Goal: Task Accomplishment & Management: Manage account settings

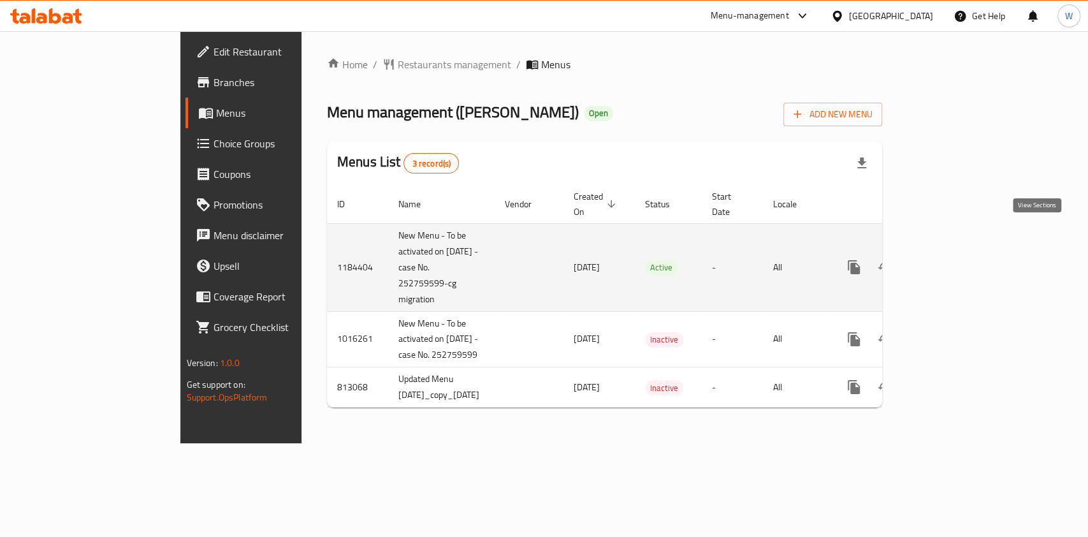
click at [954, 259] on icon "enhanced table" at bounding box center [945, 266] width 15 height 15
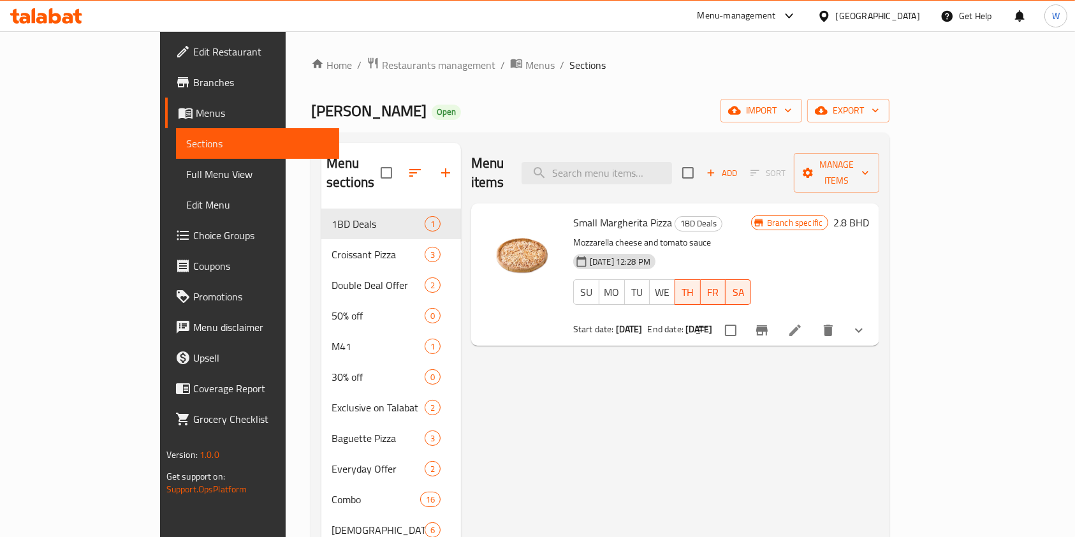
click at [744, 318] on input "checkbox" at bounding box center [730, 330] width 27 height 27
checkbox input "true"
click at [869, 157] on span "Manage items" at bounding box center [836, 173] width 65 height 32
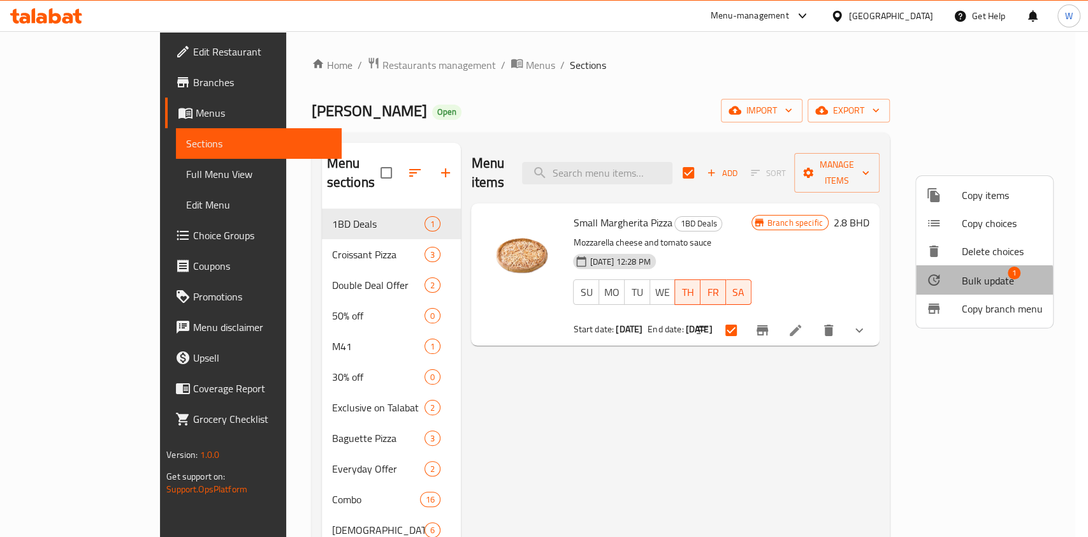
click at [973, 282] on span "Bulk update" at bounding box center [988, 280] width 52 height 15
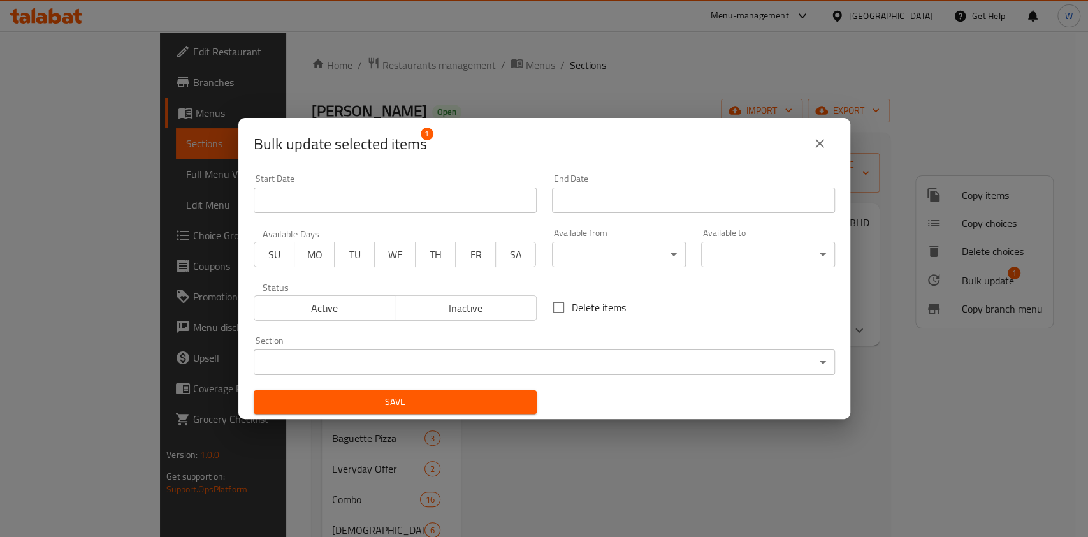
click at [435, 200] on input "Start Date" at bounding box center [395, 199] width 283 height 25
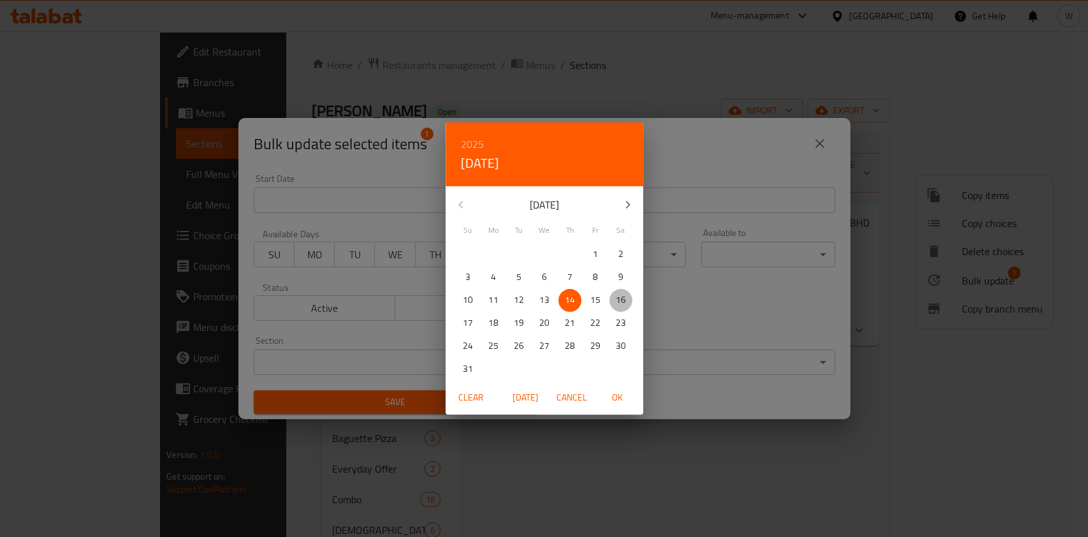
click at [614, 302] on span "16" at bounding box center [620, 300] width 23 height 16
click at [618, 397] on span "OK" at bounding box center [617, 398] width 31 height 16
type input "[DATE]"
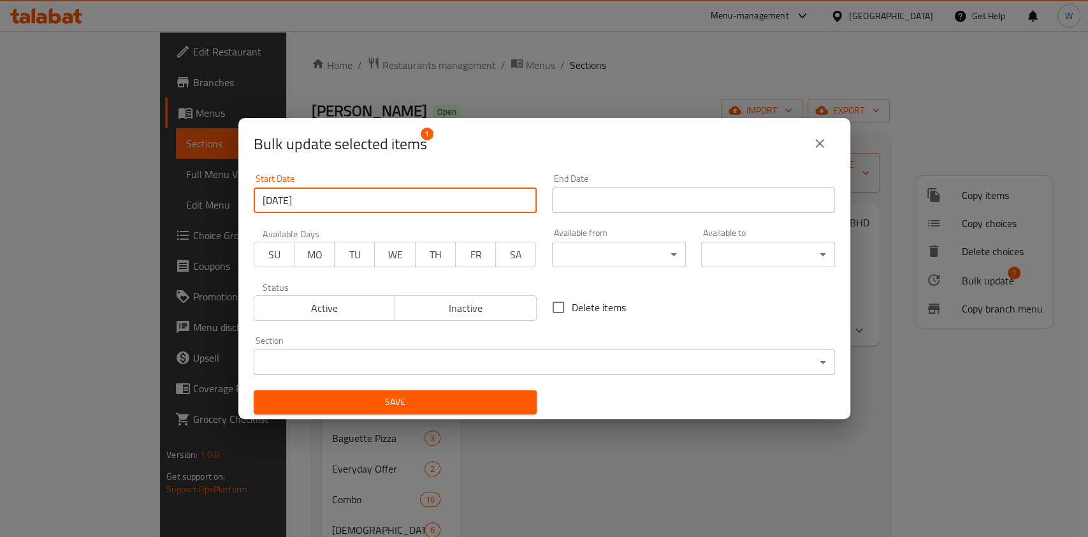
click at [648, 207] on input "Start Date" at bounding box center [693, 199] width 283 height 25
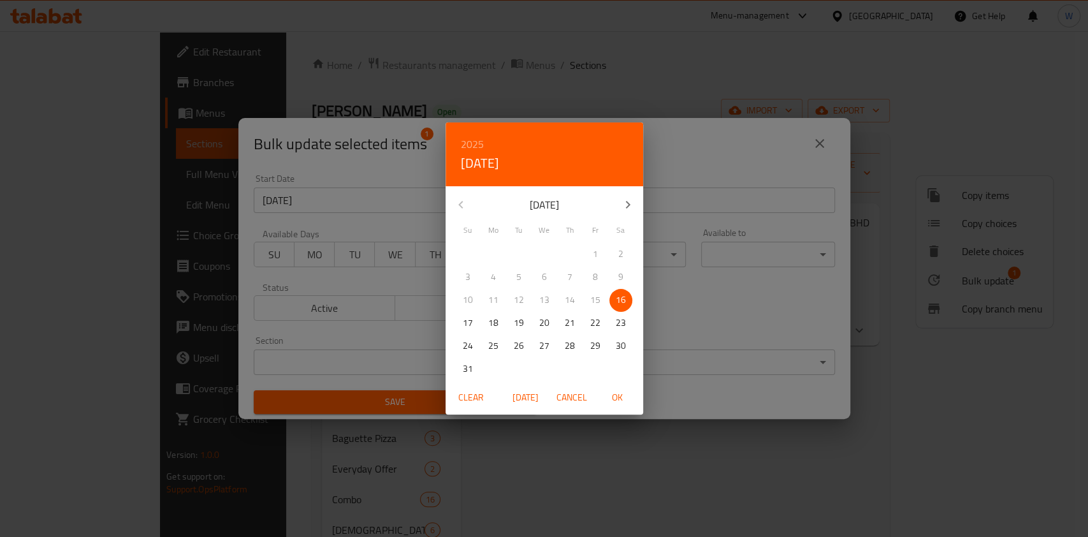
click at [548, 328] on p "20" at bounding box center [544, 323] width 10 height 16
drag, startPoint x: 609, startPoint y: 391, endPoint x: 602, endPoint y: 388, distance: 7.7
click at [609, 391] on span "OK" at bounding box center [617, 398] width 31 height 16
type input "[DATE]"
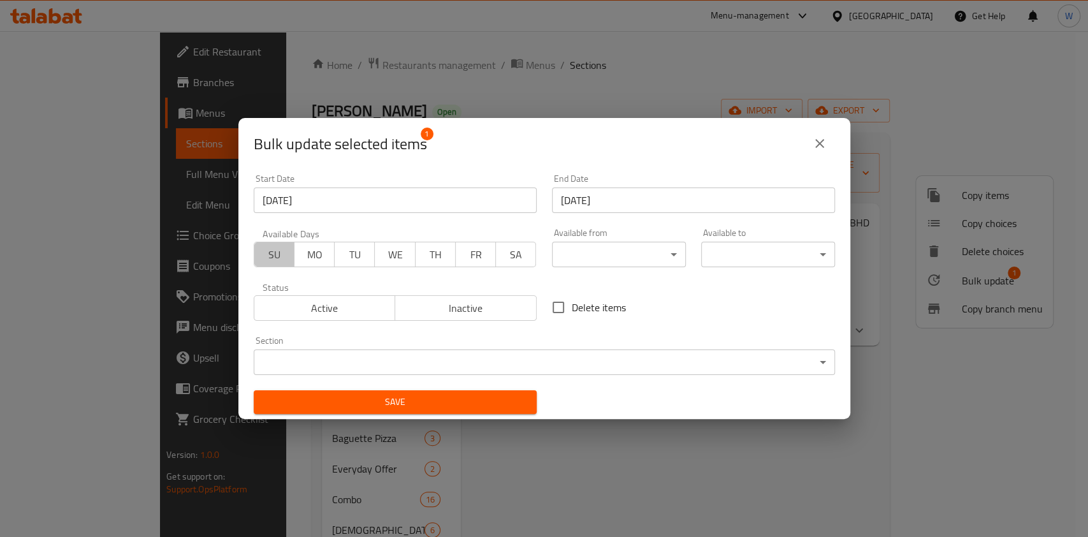
click at [277, 258] on span "SU" at bounding box center [274, 254] width 30 height 18
click at [402, 258] on span "WE" at bounding box center [395, 254] width 30 height 18
click at [453, 400] on span "Save" at bounding box center [395, 402] width 263 height 16
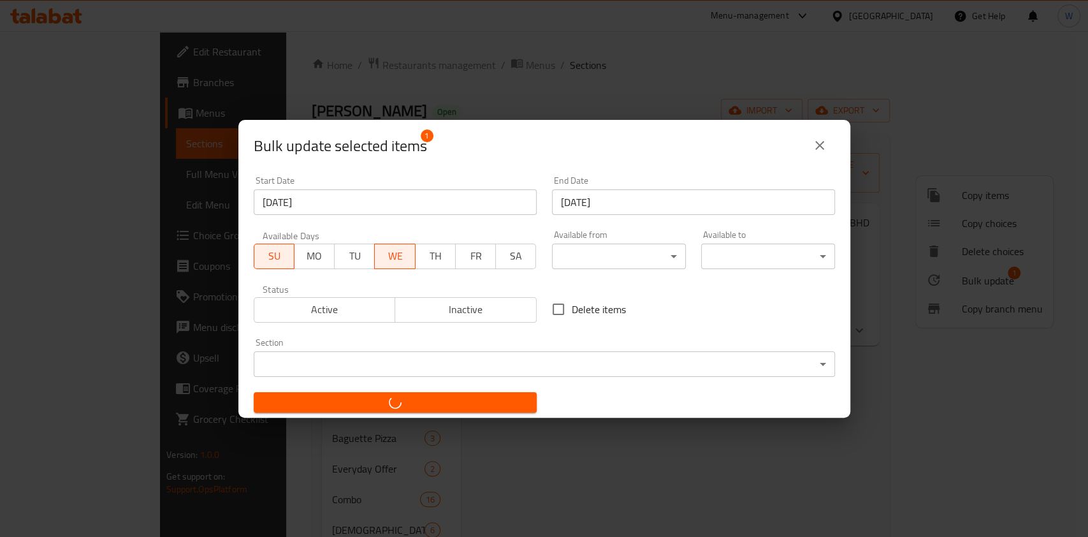
checkbox input "false"
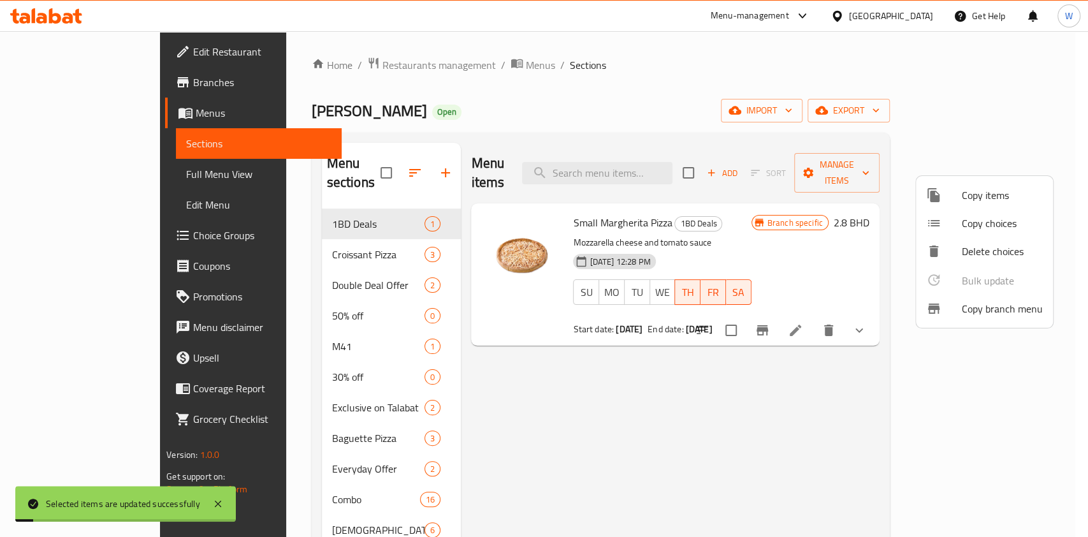
click at [838, 433] on div at bounding box center [544, 268] width 1088 height 537
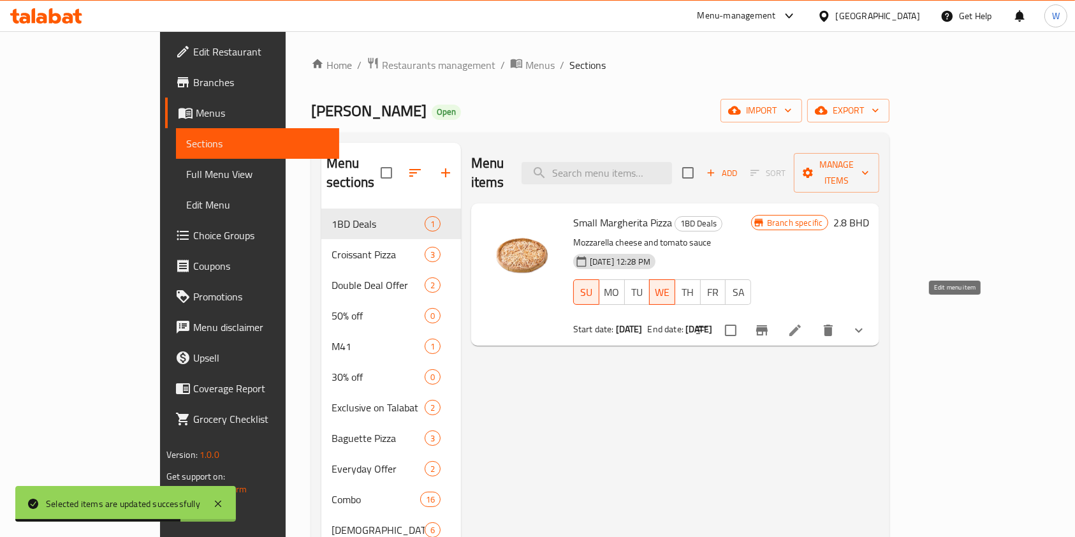
click at [803, 323] on icon at bounding box center [794, 330] width 15 height 15
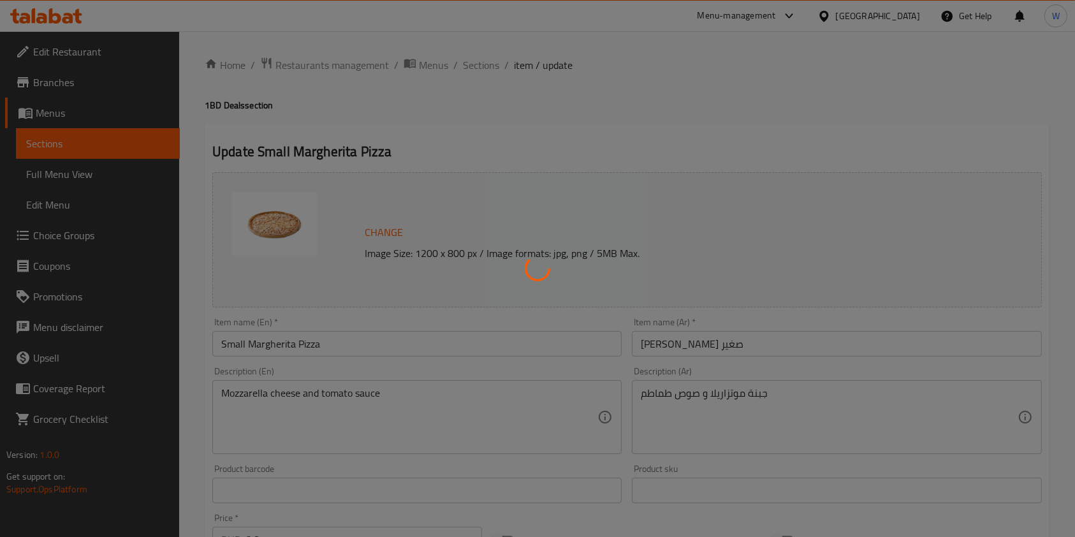
type input "اختر عجينة بيتزا ( ص )"
type input "1"
type input "إضافات إضافية (اختياري)"
type input "0"
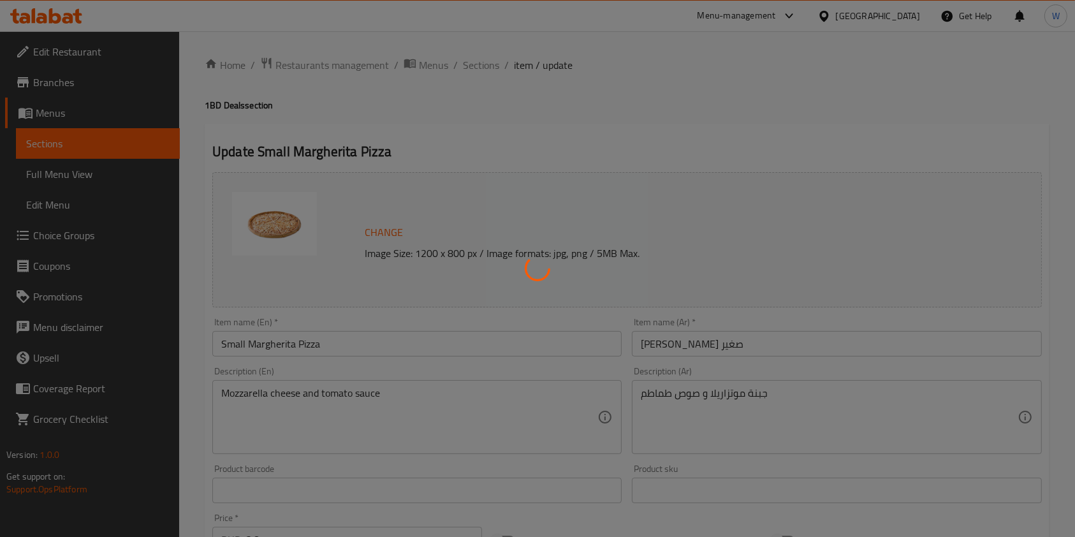
type input "10"
type input "اختر نوع الجبن (اختياري)"
type input "0"
type input "1"
type input "اختر نوع الخبز اختياري:"
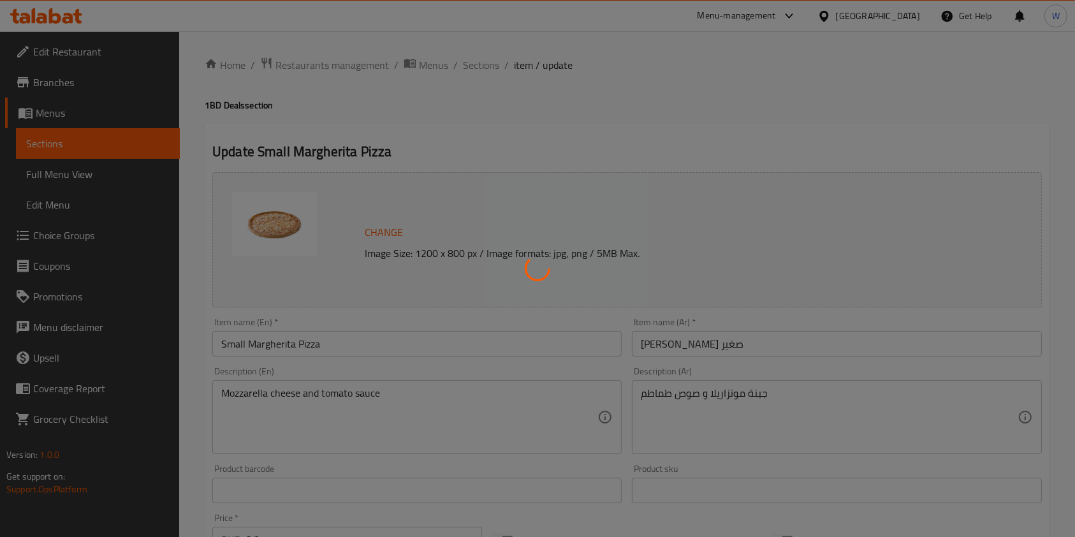
type input "0"
type input "1"
type input "اختر تقطيع البيتزا اختياري:"
type input "0"
type input "1"
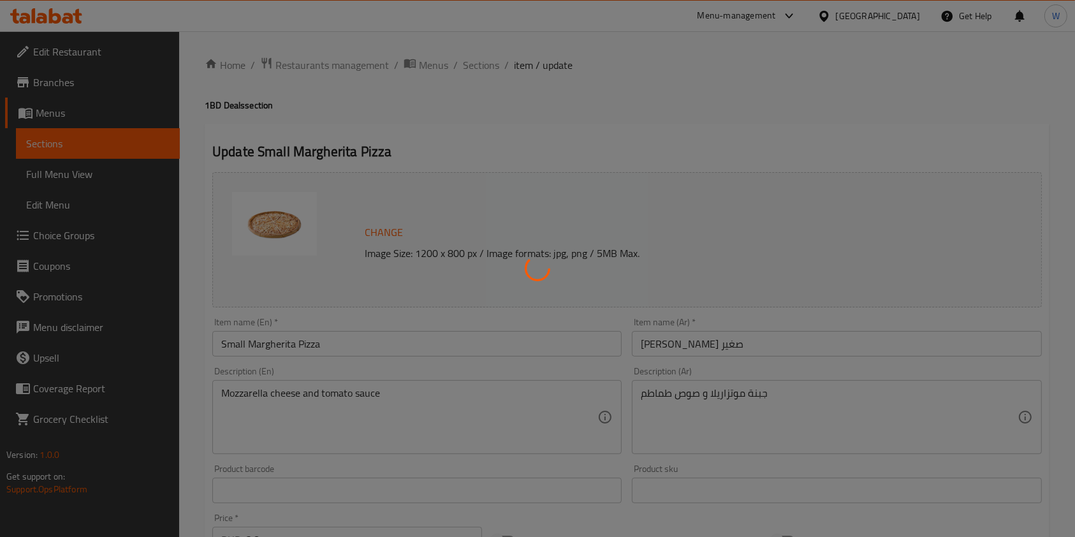
type input "إزالة الإضافات (اختياري)"
type input "0"
type input "نوع صوص البيتزا في القاعدة ص:"
type input "1"
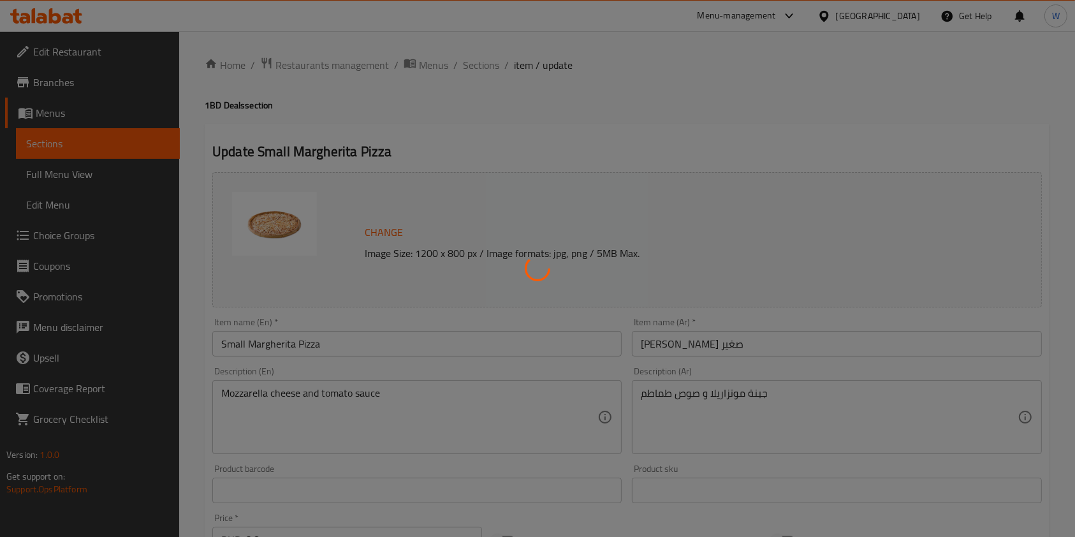
type input "1"
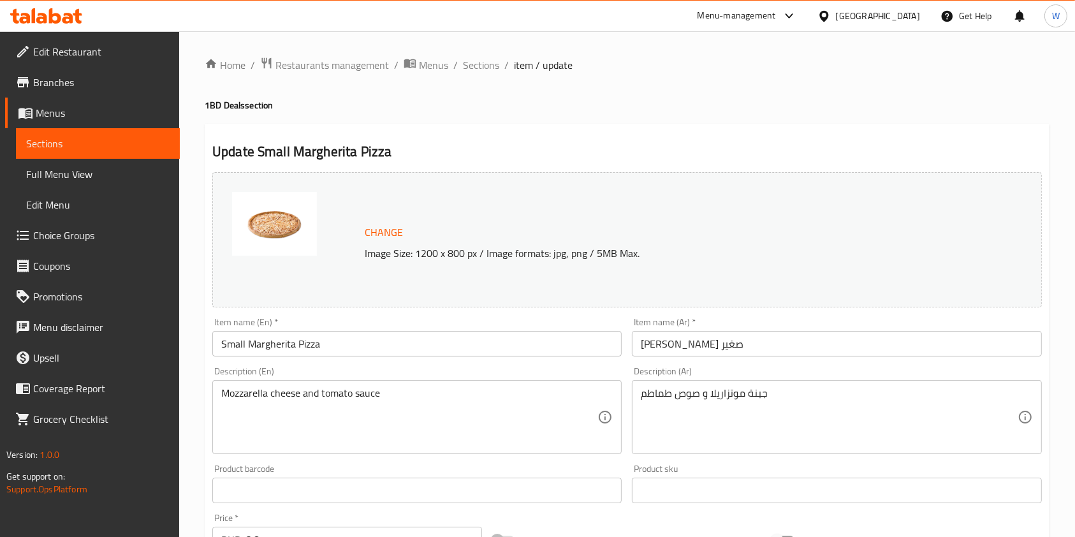
click at [731, 106] on h4 "1BD Deals section" at bounding box center [627, 105] width 845 height 13
click at [479, 65] on span "Sections" at bounding box center [481, 64] width 36 height 15
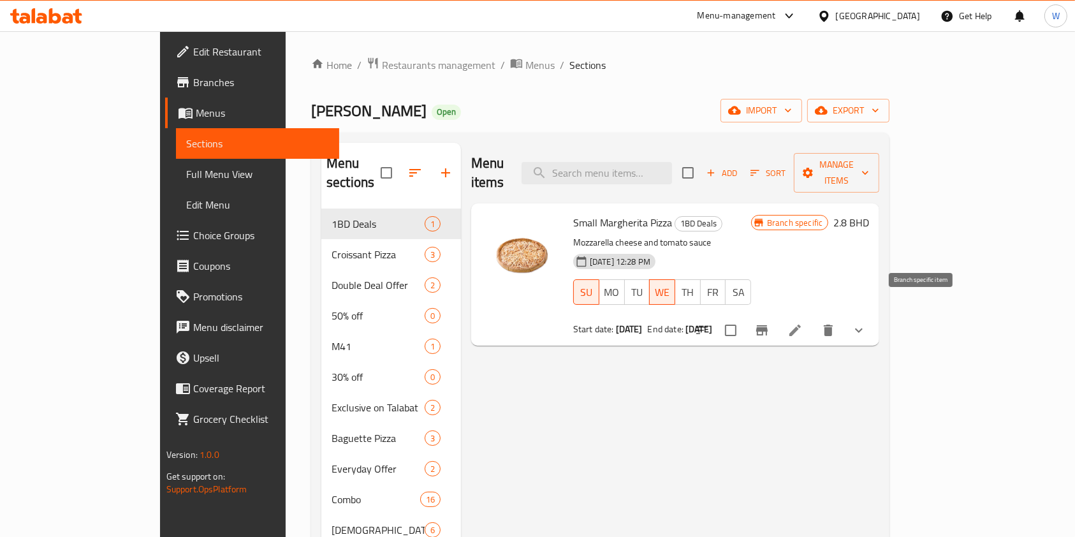
click at [768, 325] on icon "Branch-specific-item" at bounding box center [761, 330] width 11 height 10
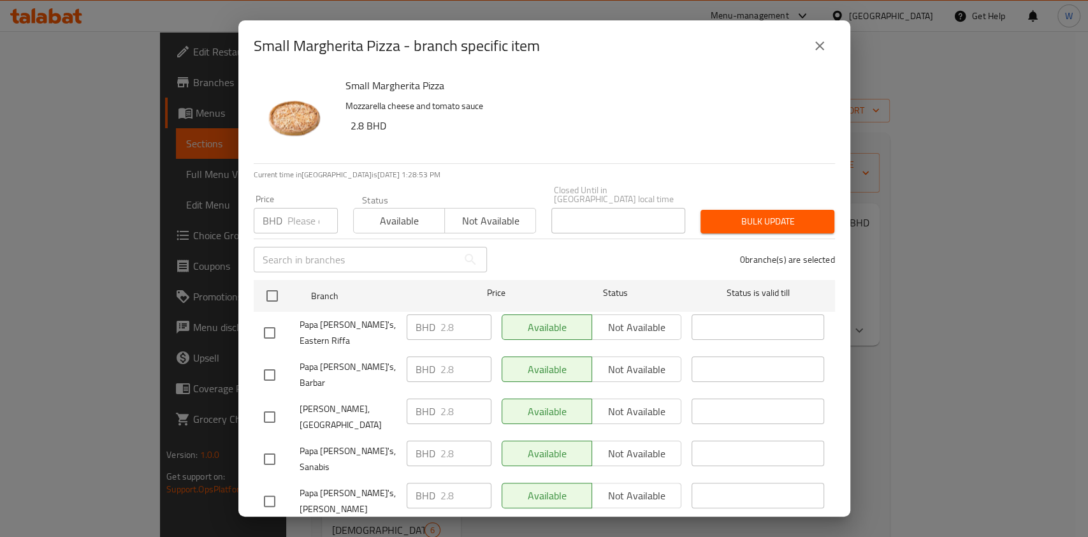
click at [817, 51] on icon "close" at bounding box center [819, 45] width 15 height 15
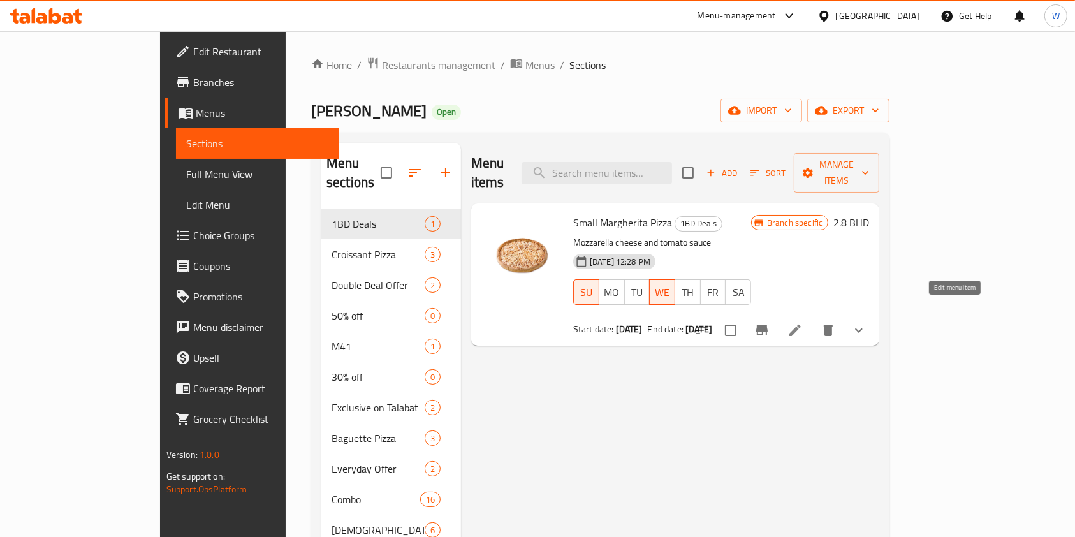
click at [801, 324] on icon at bounding box center [794, 329] width 11 height 11
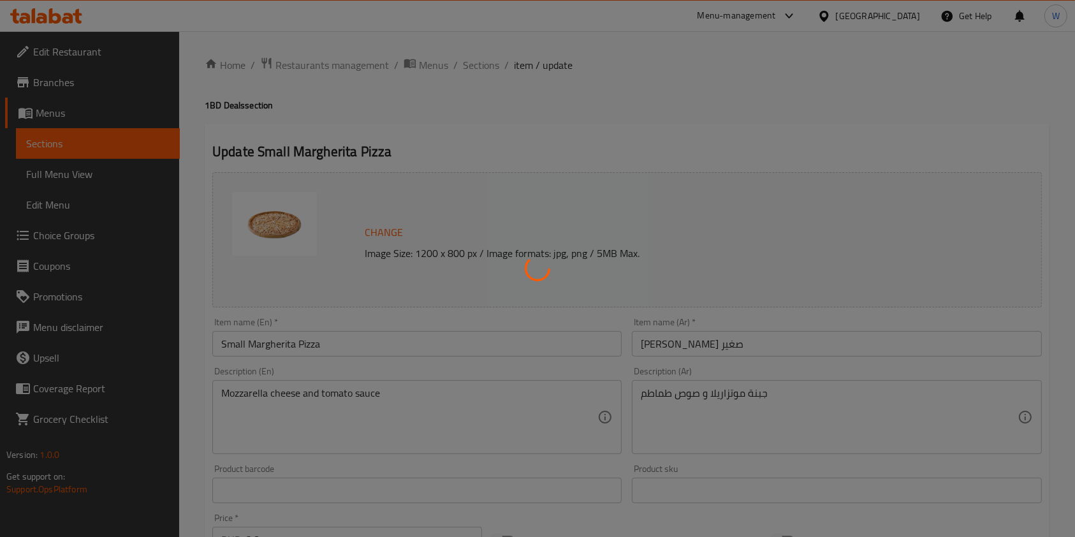
type input "اختر عجينة بيتزا ( ص )"
type input "1"
type input "إضافات إضافية (اختياري)"
type input "0"
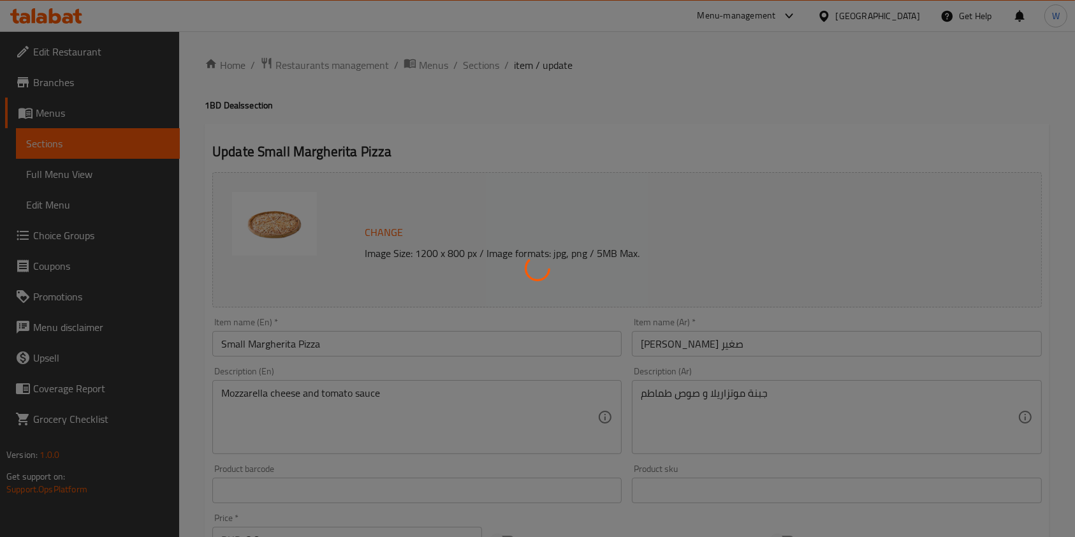
type input "10"
type input "اختر نوع الجبن (اختياري)"
type input "0"
type input "1"
type input "اختر نوع الخبز اختياري:"
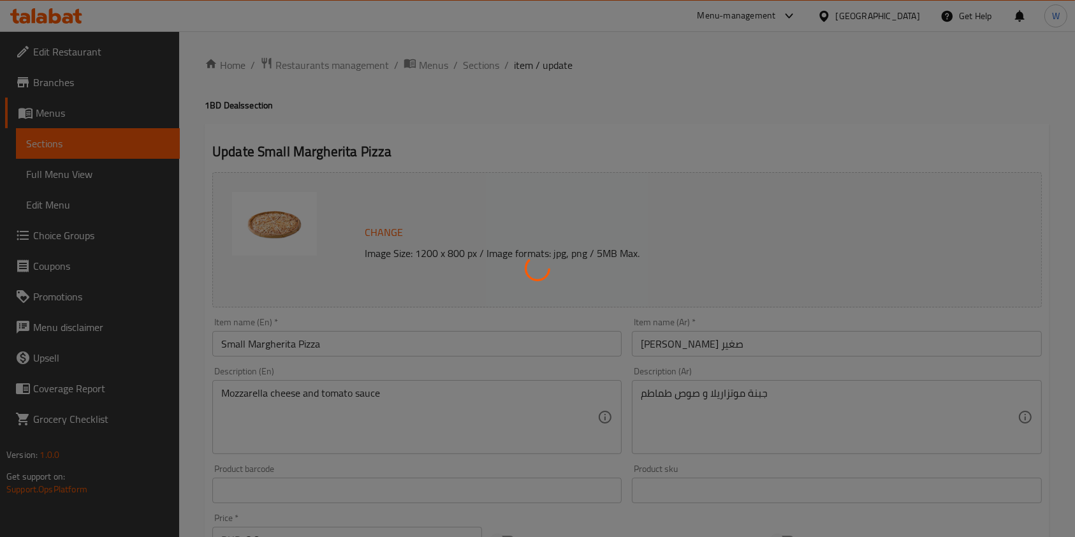
type input "0"
type input "1"
type input "اختر تقطيع البيتزا اختياري:"
type input "0"
type input "1"
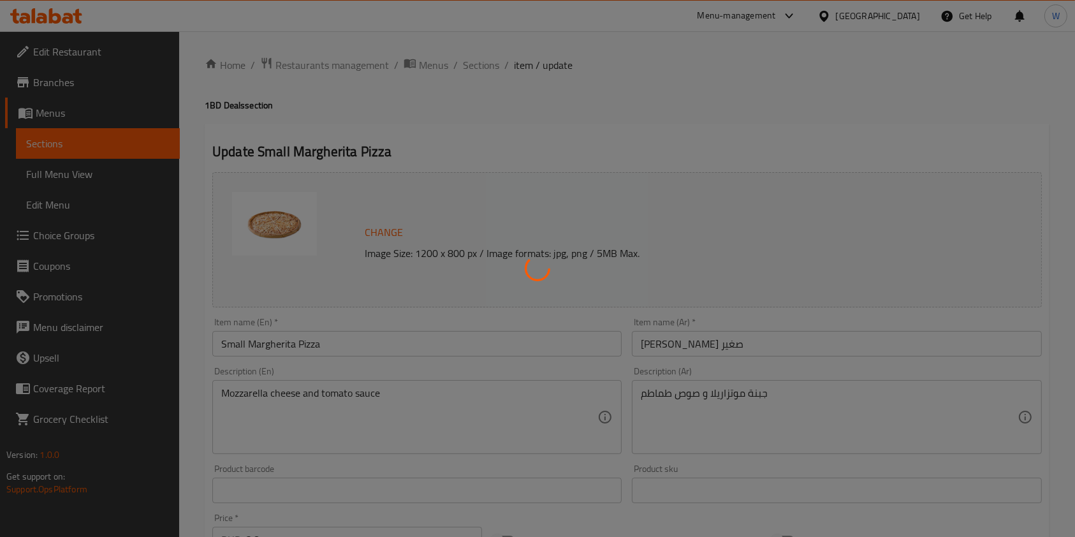
type input "إزالة الإضافات (اختياري)"
type input "0"
type input "نوع صوص البيتزا في القاعدة ص:"
type input "1"
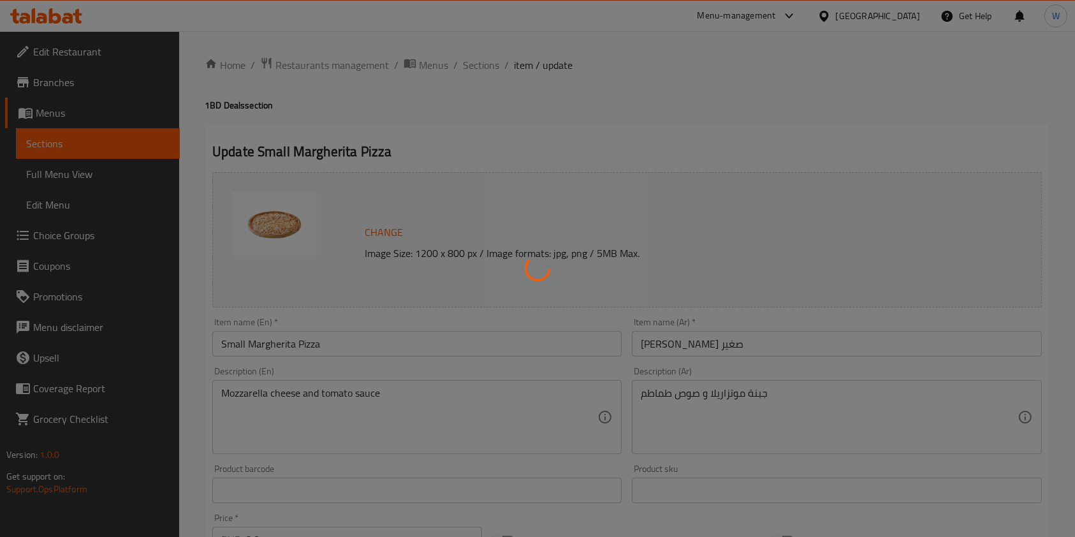
type input "1"
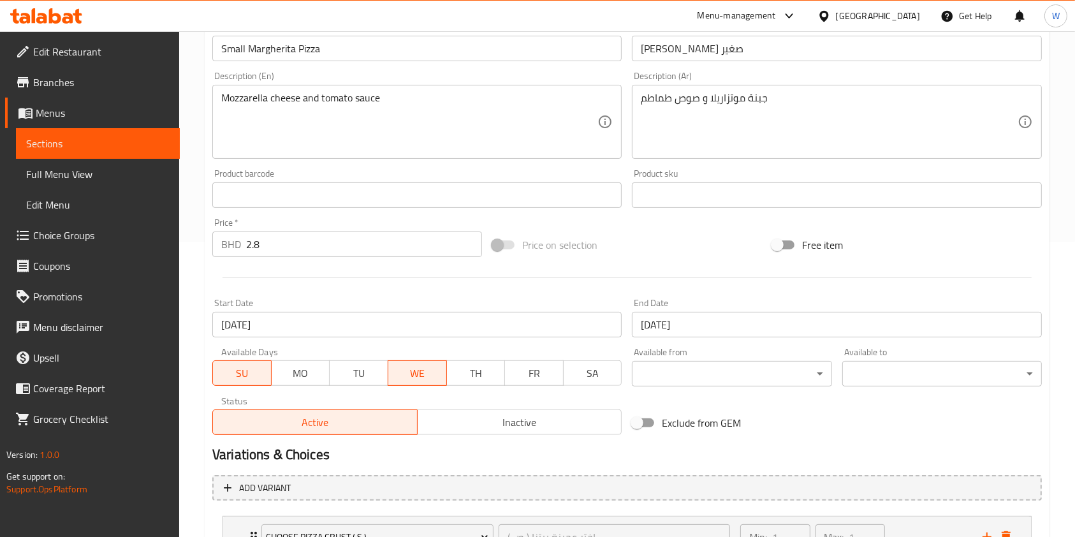
scroll to position [510, 0]
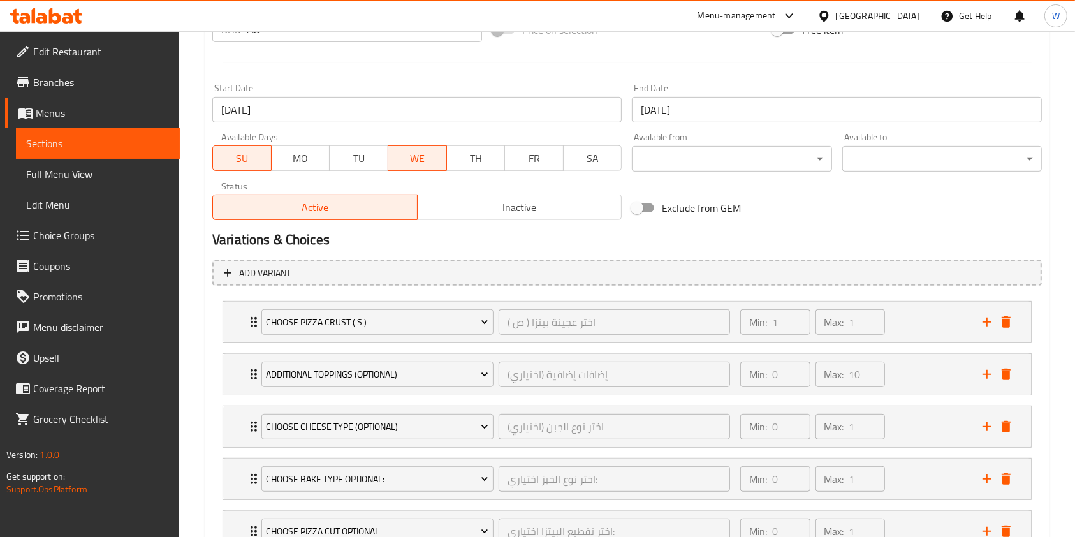
click at [291, 163] on span "MO" at bounding box center [301, 158] width 48 height 18
click at [481, 163] on span "TH" at bounding box center [476, 158] width 48 height 18
click at [547, 164] on span "FR" at bounding box center [534, 158] width 48 height 18
click at [594, 164] on span "SA" at bounding box center [593, 158] width 48 height 18
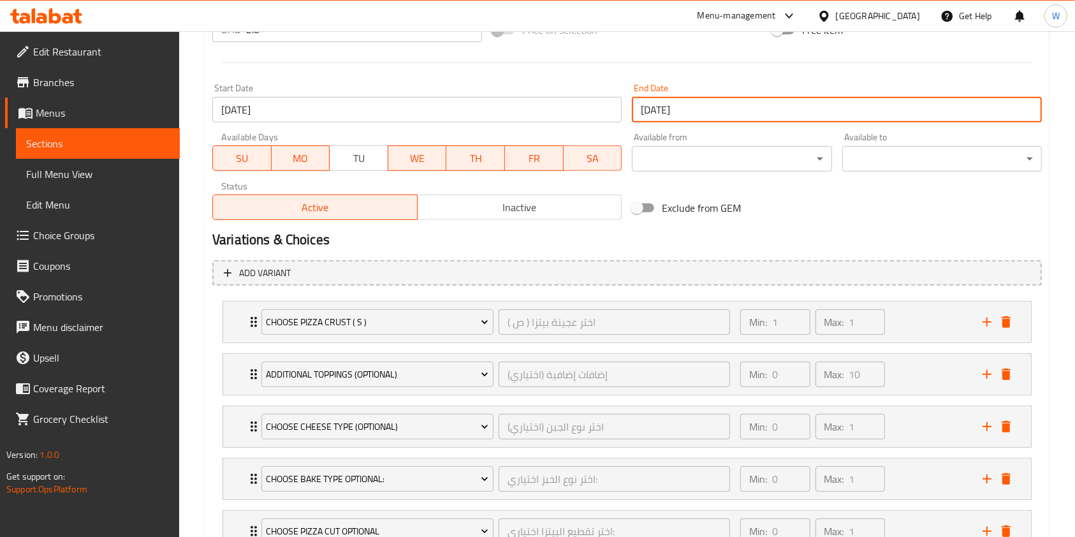
click at [735, 110] on input "[DATE]" at bounding box center [836, 109] width 409 height 25
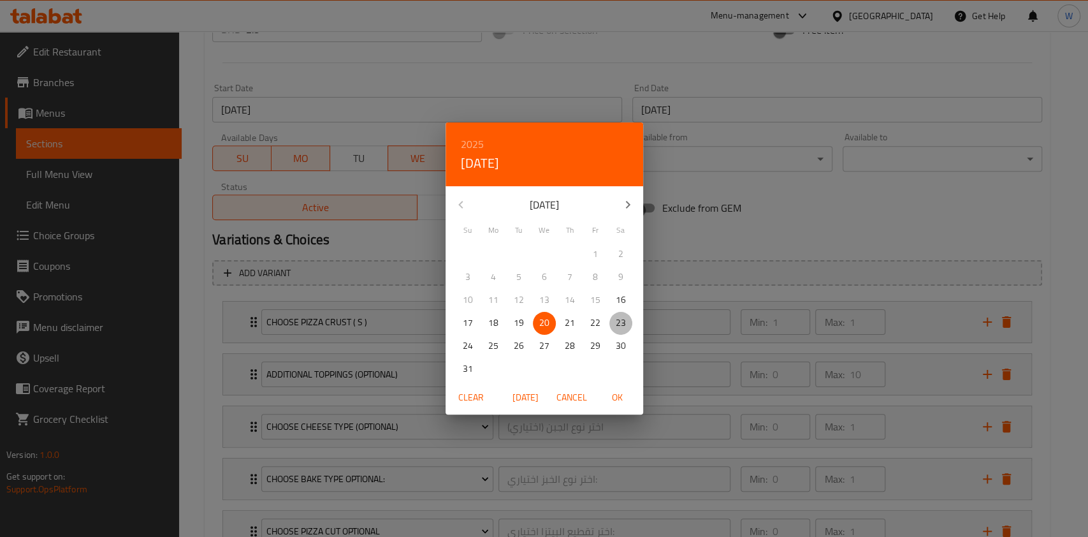
click at [625, 326] on p "23" at bounding box center [621, 323] width 10 height 16
click at [627, 402] on span "OK" at bounding box center [617, 398] width 31 height 16
type input "[DATE]"
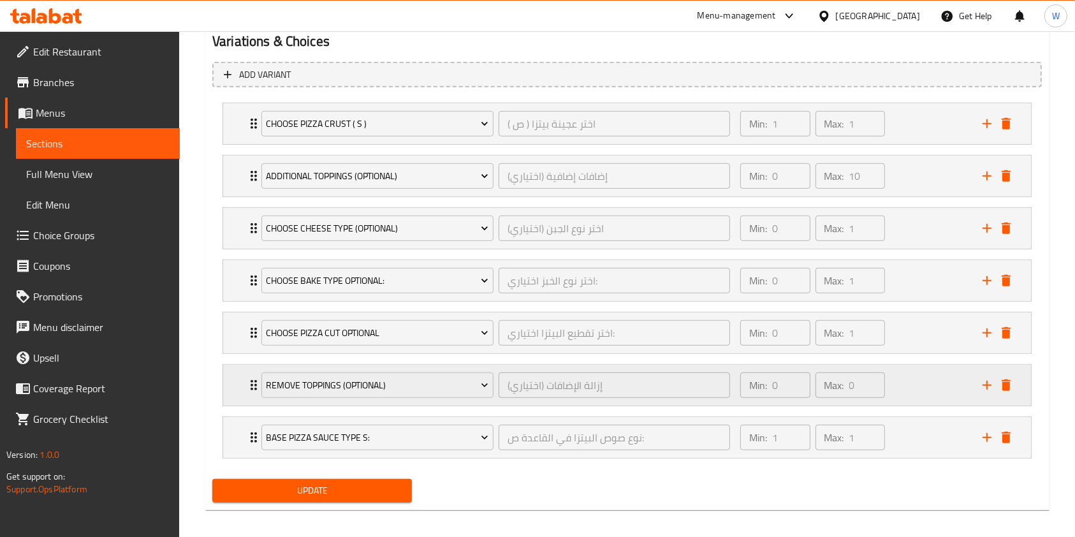
scroll to position [716, 0]
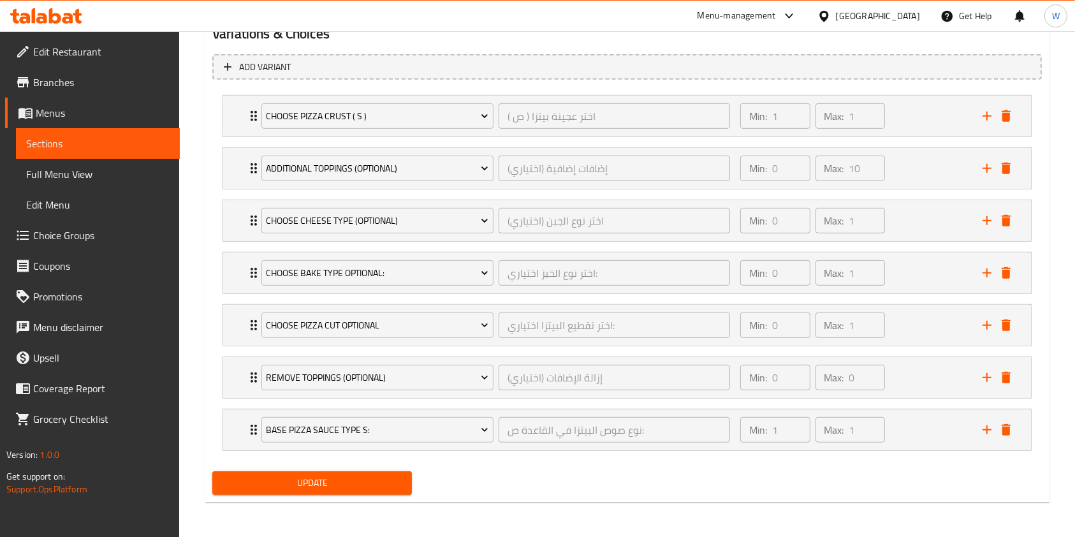
click at [377, 490] on button "Update" at bounding box center [312, 483] width 200 height 24
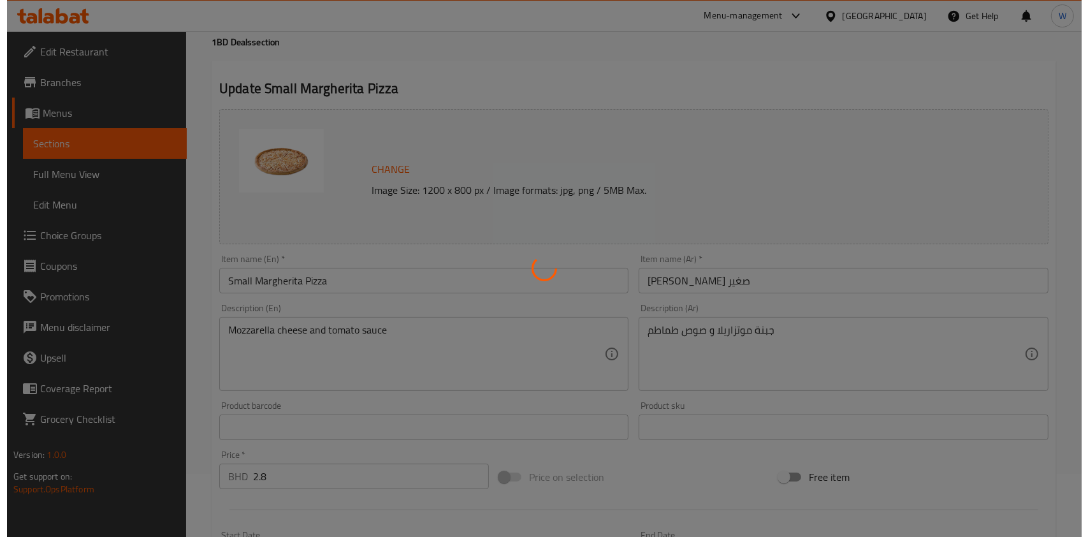
scroll to position [0, 0]
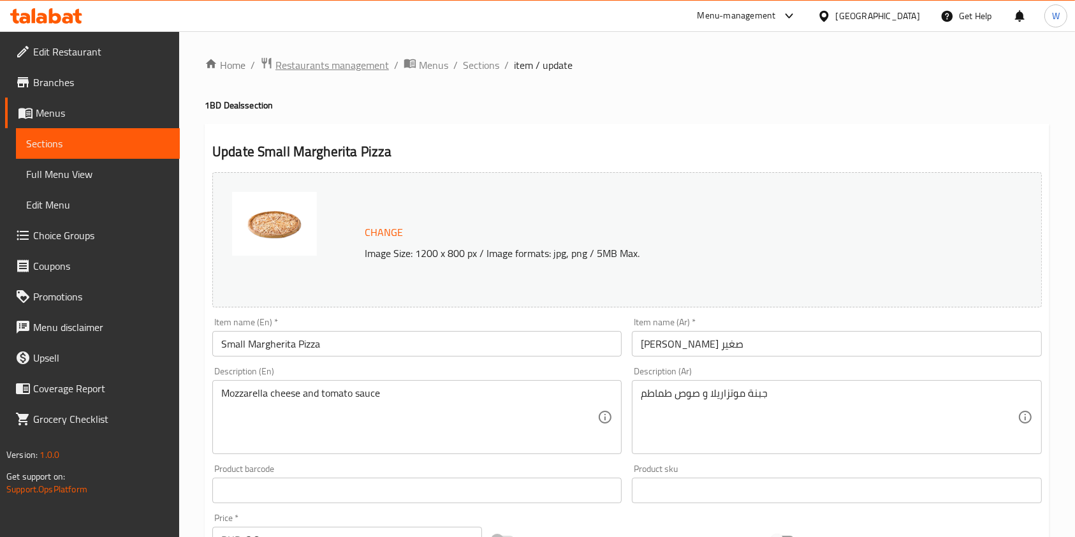
click at [329, 66] on span "Restaurants management" at bounding box center [331, 64] width 113 height 15
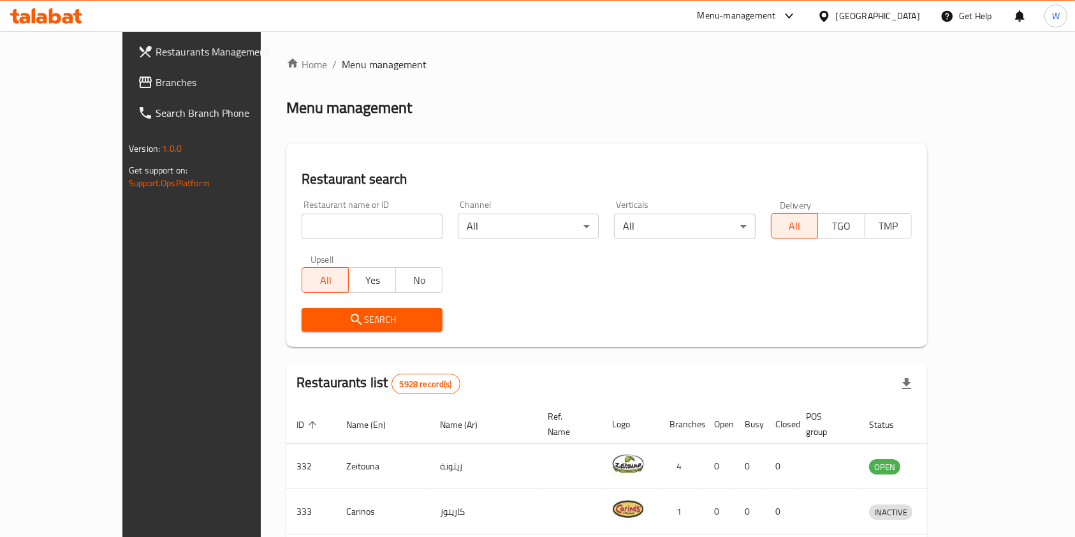
click at [302, 226] on input "search" at bounding box center [372, 226] width 141 height 25
paste input "meydan taksim"
type input "meydan taksim"
click button "Search" at bounding box center [372, 320] width 141 height 24
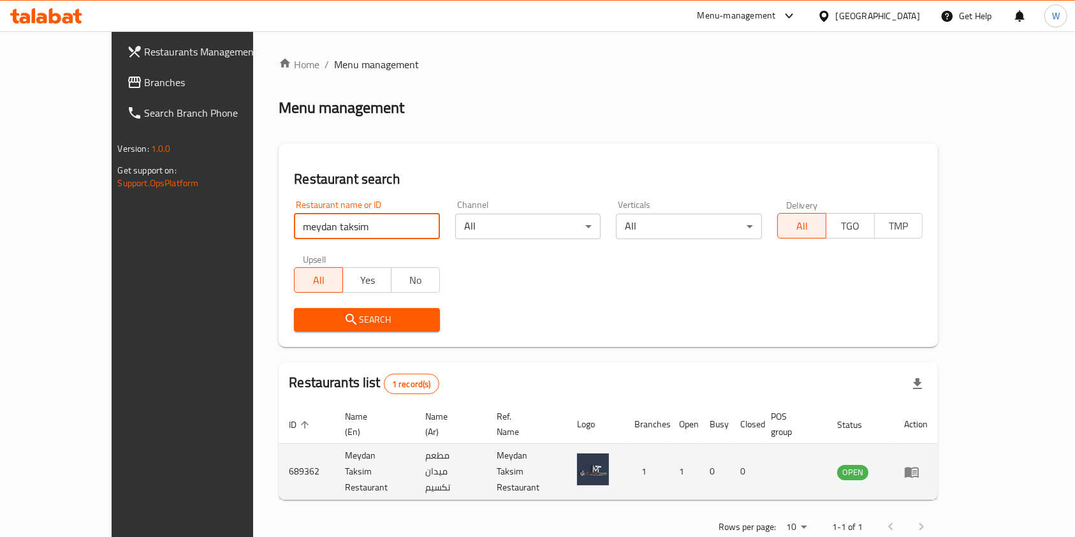
click at [919, 464] on icon "enhanced table" at bounding box center [911, 471] width 15 height 15
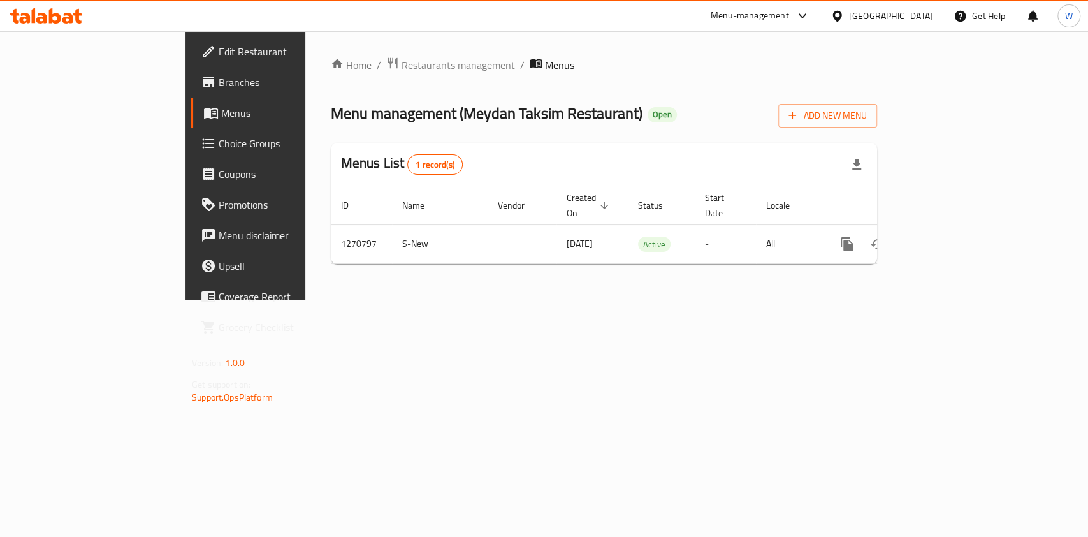
click at [219, 88] on span "Branches" at bounding box center [288, 82] width 138 height 15
